Goal: Information Seeking & Learning: Learn about a topic

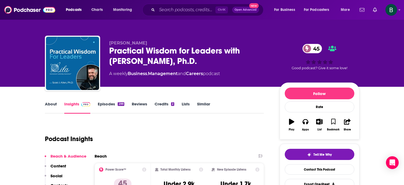
click at [176, 5] on div "Ctrl K Open Advanced New" at bounding box center [203, 10] width 121 height 12
click at [175, 7] on input "Search podcasts, credits, & more..." at bounding box center [186, 10] width 58 height 9
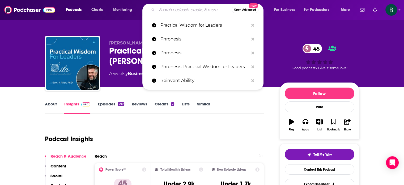
paste input "The Leadership Project Podcast"
type input "The Leadership Project Podcast"
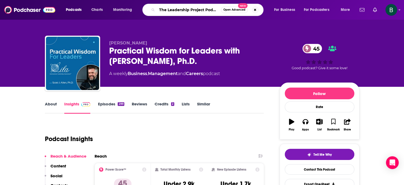
scroll to position [0, 2]
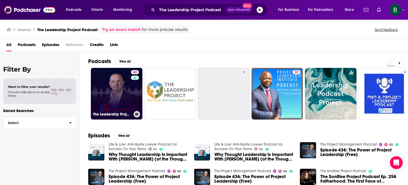
click at [123, 87] on link "40 The Leadership Project Podcast" at bounding box center [117, 94] width 52 height 52
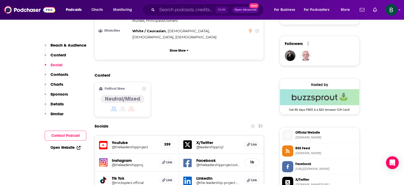
scroll to position [443, 0]
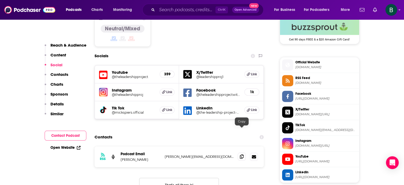
click at [241, 154] on icon at bounding box center [242, 156] width 4 height 4
click at [160, 9] on input "Search podcasts, credits, & more..." at bounding box center [186, 10] width 58 height 9
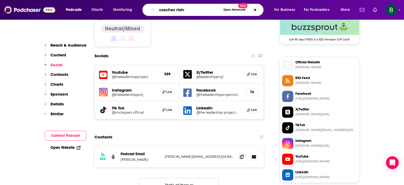
type input "coaches rising"
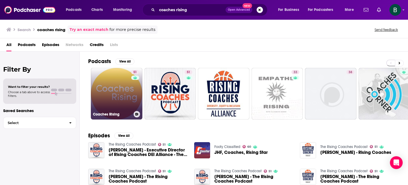
click at [96, 91] on link "51 Coaches Rising" at bounding box center [117, 94] width 52 height 52
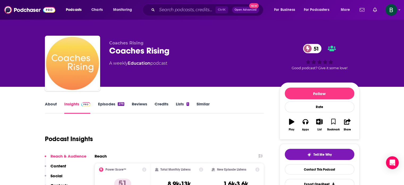
click at [52, 104] on link "About" at bounding box center [51, 107] width 12 height 12
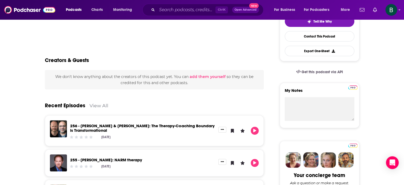
scroll to position [266, 0]
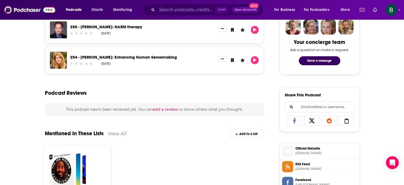
drag, startPoint x: 19, startPoint y: 78, endPoint x: 19, endPoint y: 75, distance: 3.2
click at [19, 78] on div "About Insights Episodes 279 Reviews Credits Lists 1 Similar Tools, tips and tea…" at bounding box center [202, 92] width 404 height 542
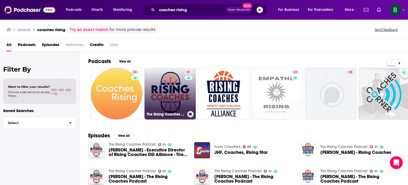
click at [160, 108] on link "51 The Rising Coaches Podcast" at bounding box center [171, 94] width 52 height 52
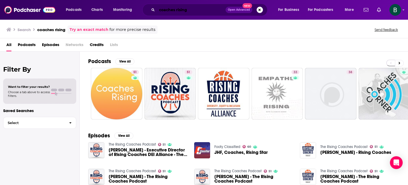
click at [203, 10] on input "coaches rising" at bounding box center [191, 10] width 69 height 9
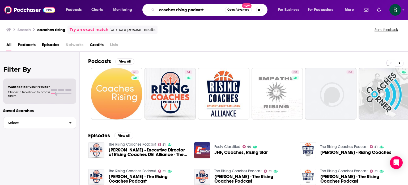
type input "coaches rising podcast"
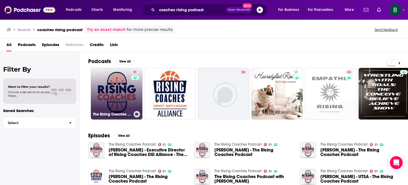
click at [98, 97] on link "51 The Rising Coaches Podcast" at bounding box center [117, 94] width 52 height 52
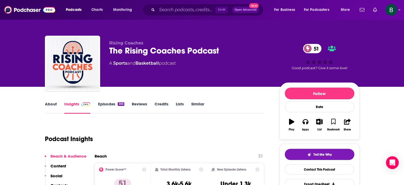
click at [47, 102] on link "About" at bounding box center [51, 107] width 12 height 12
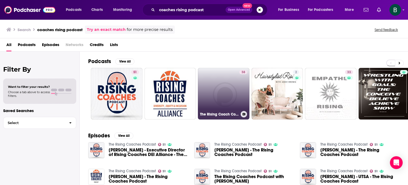
click at [229, 94] on link "38 The Rising Coach Collective Podcast" at bounding box center [224, 94] width 52 height 52
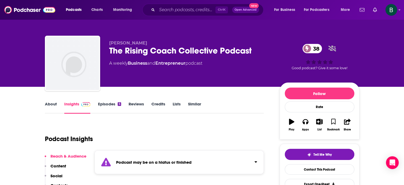
click at [53, 102] on link "About" at bounding box center [51, 107] width 12 height 12
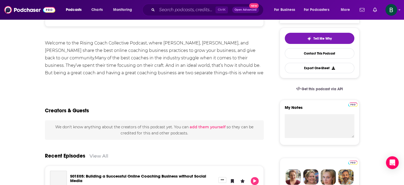
scroll to position [81, 0]
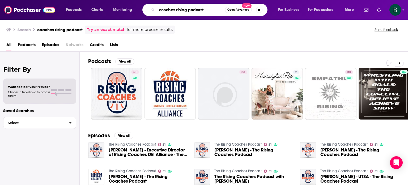
click at [206, 11] on input "coaches rising podcast" at bounding box center [191, 10] width 68 height 9
type input "coaches rising"
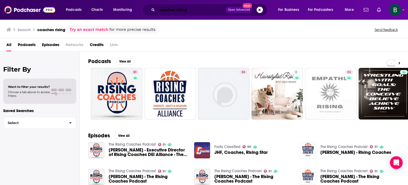
click at [204, 11] on input "coaches rising" at bounding box center [191, 10] width 69 height 9
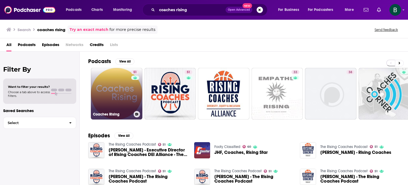
click at [122, 97] on link "51 Coaches Rising" at bounding box center [117, 94] width 52 height 52
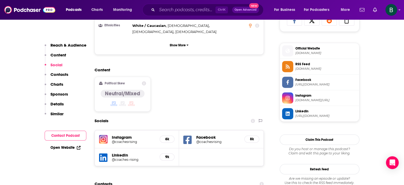
scroll to position [443, 0]
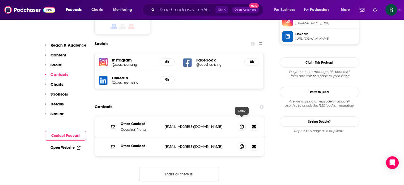
click at [244, 144] on icon at bounding box center [242, 146] width 4 height 4
click at [167, 8] on input "Search podcasts, credits, & more..." at bounding box center [186, 10] width 58 height 9
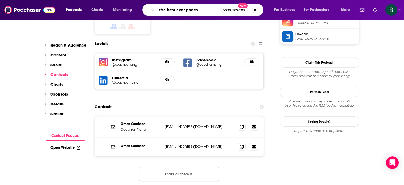
type input "the best ever podcst"
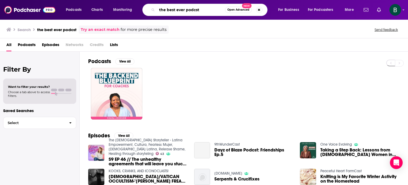
click at [196, 10] on input "the best ever podcst" at bounding box center [191, 10] width 68 height 9
type input "the best ever podcast"
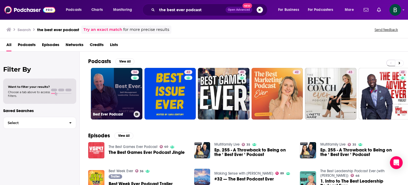
click at [129, 92] on link "34 Best Ever Podcast" at bounding box center [117, 94] width 52 height 52
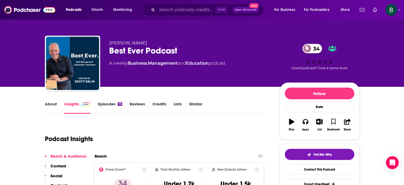
click at [52, 105] on link "About" at bounding box center [51, 107] width 12 height 12
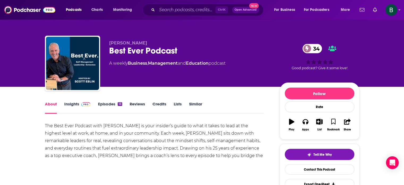
click at [69, 102] on link "Insights" at bounding box center [77, 107] width 26 height 12
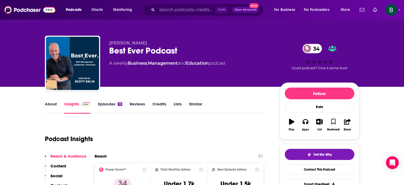
drag, startPoint x: 374, startPoint y: 110, endPoint x: 363, endPoint y: 113, distance: 11.0
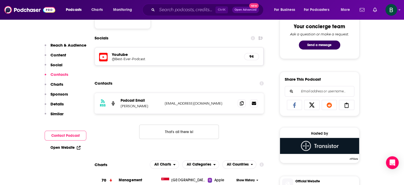
scroll to position [310, 0]
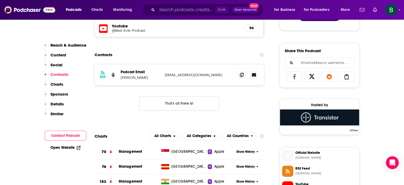
drag, startPoint x: 153, startPoint y: 77, endPoint x: 120, endPoint y: 80, distance: 33.0
click at [120, 80] on div "RSS Podcast Email Cee Cee Huffman [EMAIL_ADDRESS][DOMAIN_NAME] [EMAIL_ADDRESS][…" at bounding box center [180, 74] width 170 height 21
copy p "[PERSON_NAME]"
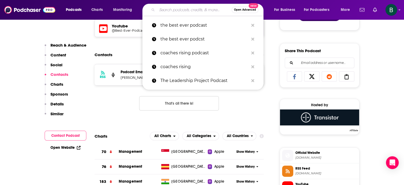
click at [181, 10] on input "Search podcasts, credits, & more..." at bounding box center [194, 10] width 75 height 9
paste input "The Practice Podcast"
type input "The Practice Podcast"
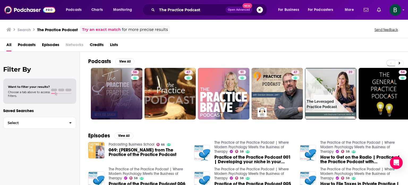
drag, startPoint x: 35, startPoint y: 167, endPoint x: 99, endPoint y: 111, distance: 85.4
click at [38, 160] on div "Filter By Want to filter your results? Choose a tab above to access filters. Sa…" at bounding box center [40, 144] width 80 height 185
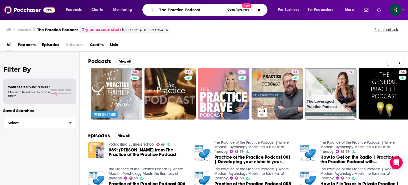
drag, startPoint x: 209, startPoint y: 10, endPoint x: 80, endPoint y: 10, distance: 129.2
click at [80, 10] on div "Podcasts Charts Monitoring The Practice Podcast Open Advanced New For Business …" at bounding box center [210, 10] width 297 height 12
paste input "Seismic Shift"
type input "The Seismic Shift Podcast"
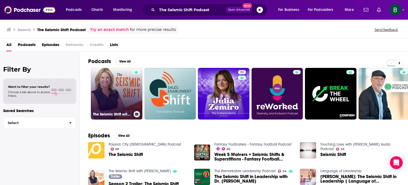
click at [128, 88] on link "The Seismic Shift with [PERSON_NAME]" at bounding box center [117, 94] width 52 height 52
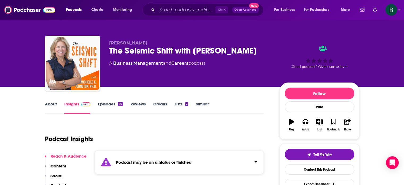
click at [54, 102] on link "About" at bounding box center [51, 107] width 12 height 12
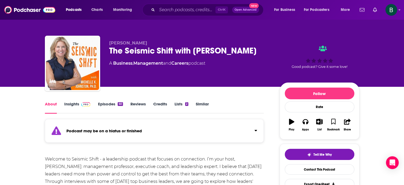
click at [72, 107] on link "Insights" at bounding box center [77, 107] width 26 height 12
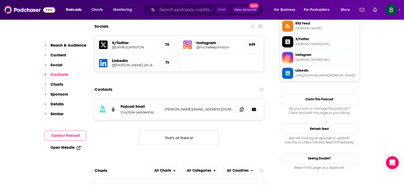
scroll to position [487, 0]
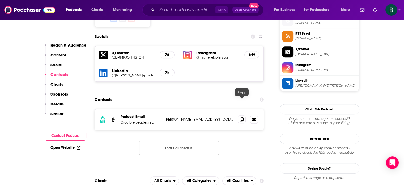
click at [240, 115] on span at bounding box center [242, 119] width 8 height 8
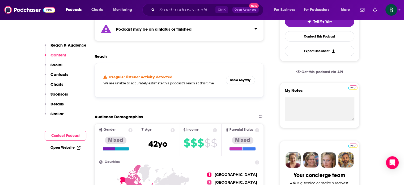
scroll to position [0, 0]
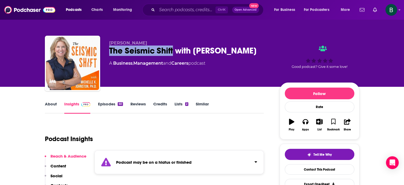
drag, startPoint x: 174, startPoint y: 49, endPoint x: 108, endPoint y: 53, distance: 66.6
click at [108, 53] on div "[PERSON_NAME] The Seismic Shift with [PERSON_NAME] A Business , Management and …" at bounding box center [202, 64] width 315 height 57
copy h2 "The Seismic Shift"
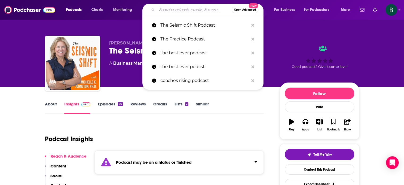
click at [179, 9] on input "Search podcasts, credits, & more..." at bounding box center [194, 10] width 75 height 9
paste input "She Said, She Said"
type input "She Said, She Said"
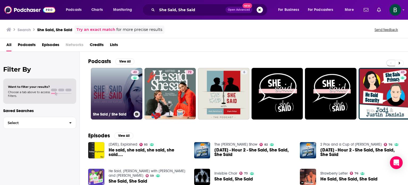
click at [114, 91] on link "40 She Said / She Said" at bounding box center [117, 94] width 52 height 52
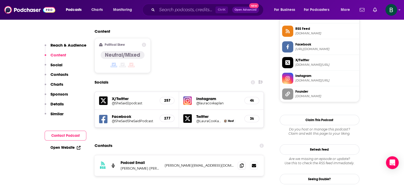
scroll to position [487, 0]
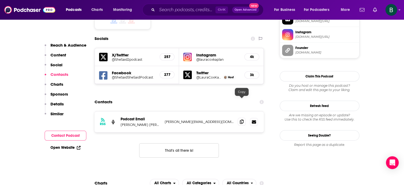
click at [242, 118] on span at bounding box center [242, 122] width 8 height 8
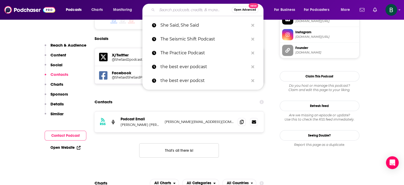
click at [184, 8] on input "Search podcasts, credits, & more..." at bounding box center [194, 10] width 75 height 9
paste input "Live Inspired with [PERSON_NAME]"
type input "Live Inspired with [PERSON_NAME]"
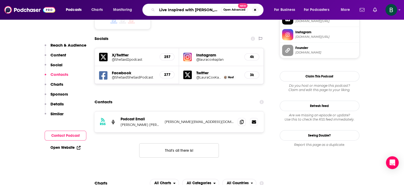
scroll to position [0, 2]
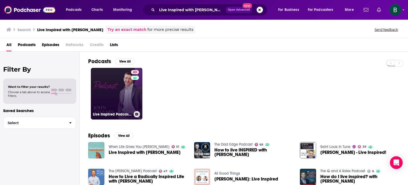
click at [122, 98] on link "63 Live Inspired Podcast with [PERSON_NAME]" at bounding box center [117, 94] width 52 height 52
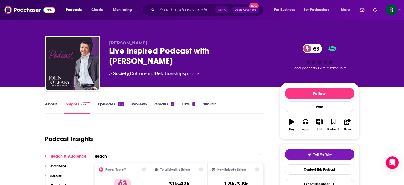
click at [56, 105] on link "About" at bounding box center [51, 107] width 12 height 12
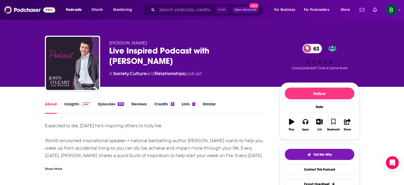
drag, startPoint x: 29, startPoint y: 135, endPoint x: 41, endPoint y: 112, distance: 25.6
click at [175, 8] on input "Search podcasts, credits, & more..." at bounding box center [186, 10] width 58 height 9
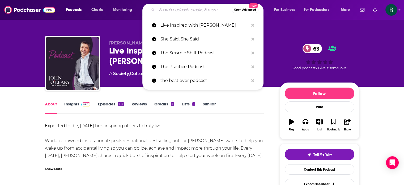
paste input "Let's Talk [DEMOGRAPHIC_DATA]"
type input "Let's Talk [DEMOGRAPHIC_DATA]"
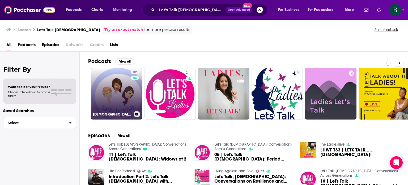
click at [110, 103] on link "32 [DEMOGRAPHIC_DATA] Let's Talk with Coach [PERSON_NAME] Radio" at bounding box center [117, 94] width 52 height 52
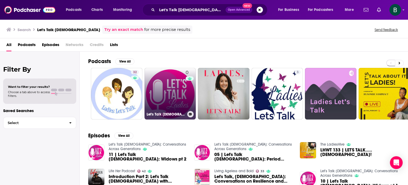
click at [170, 84] on link "0 Let's Talk [DEMOGRAPHIC_DATA]: Conversations Across Generations" at bounding box center [171, 94] width 52 height 52
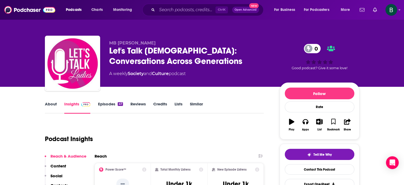
click at [51, 101] on link "About" at bounding box center [51, 107] width 12 height 12
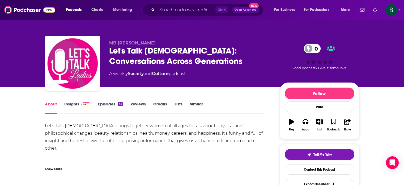
click at [71, 101] on div "About Insights Episodes 47 Reviews Credits Lists Similar" at bounding box center [154, 107] width 219 height 13
click at [71, 102] on link "Insights" at bounding box center [77, 107] width 26 height 12
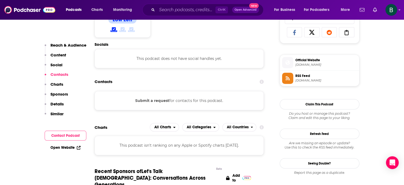
scroll to position [354, 0]
click at [184, 10] on input "Search podcasts, credits, & more..." at bounding box center [186, 10] width 58 height 9
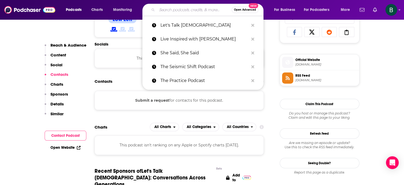
paste input "[PERSON_NAME]"
type input "[PERSON_NAME]"
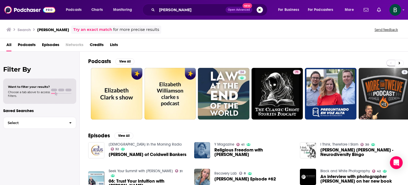
click at [32, 148] on div "Filter By Want to filter your results? Choose a tab above to access filters. Sa…" at bounding box center [40, 144] width 80 height 185
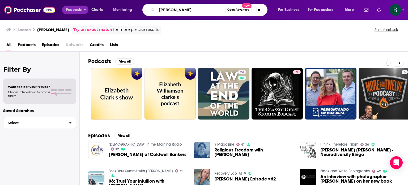
drag, startPoint x: 193, startPoint y: 11, endPoint x: 82, endPoint y: 3, distance: 110.3
click at [78, 7] on div "Podcasts Charts Monitoring [PERSON_NAME] Open Advanced New For Business For Pod…" at bounding box center [210, 10] width 297 height 12
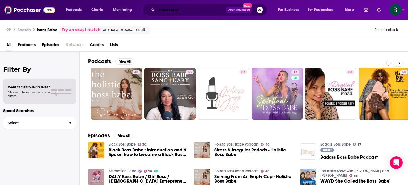
click at [162, 10] on input "boss Babe" at bounding box center [191, 10] width 69 height 9
drag, startPoint x: 70, startPoint y: 153, endPoint x: 76, endPoint y: 148, distance: 7.9
click at [70, 153] on div "Filter By Want to filter your results? Choose a tab above to access filters. Sa…" at bounding box center [40, 144] width 80 height 185
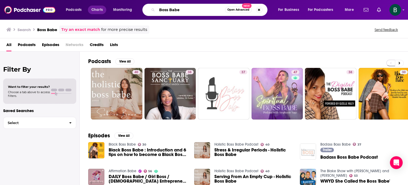
drag, startPoint x: 188, startPoint y: 12, endPoint x: 91, endPoint y: 8, distance: 97.7
click at [91, 8] on div "Podcasts Charts Monitoring Boss Babe Open Advanced New For Business For Podcast…" at bounding box center [210, 10] width 297 height 12
type input "reinvent ability"
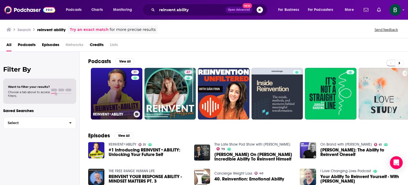
click at [102, 84] on link "31 REINVENT•ABILITY" at bounding box center [117, 94] width 52 height 52
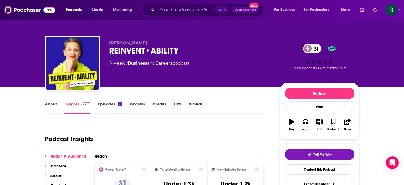
click at [48, 105] on link "About" at bounding box center [51, 107] width 12 height 12
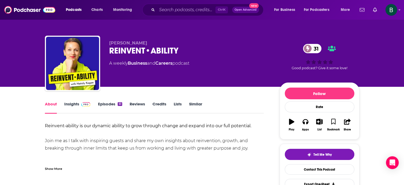
click at [71, 108] on link "Insights" at bounding box center [77, 107] width 26 height 12
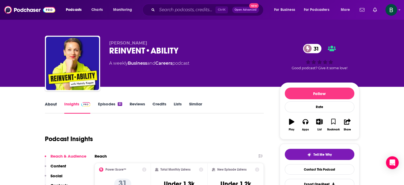
click at [57, 106] on div "About" at bounding box center [54, 107] width 19 height 12
click at [54, 104] on link "About" at bounding box center [51, 107] width 12 height 12
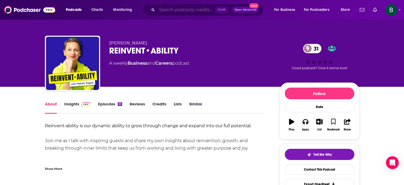
click at [177, 10] on input "Search podcasts, credits, & more..." at bounding box center [186, 10] width 58 height 9
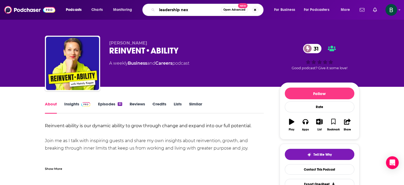
type input "leadership next"
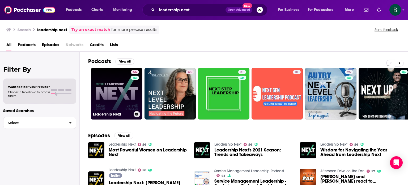
click at [122, 97] on link "56 Leadership Next" at bounding box center [117, 94] width 52 height 52
